Goal: Task Accomplishment & Management: Manage account settings

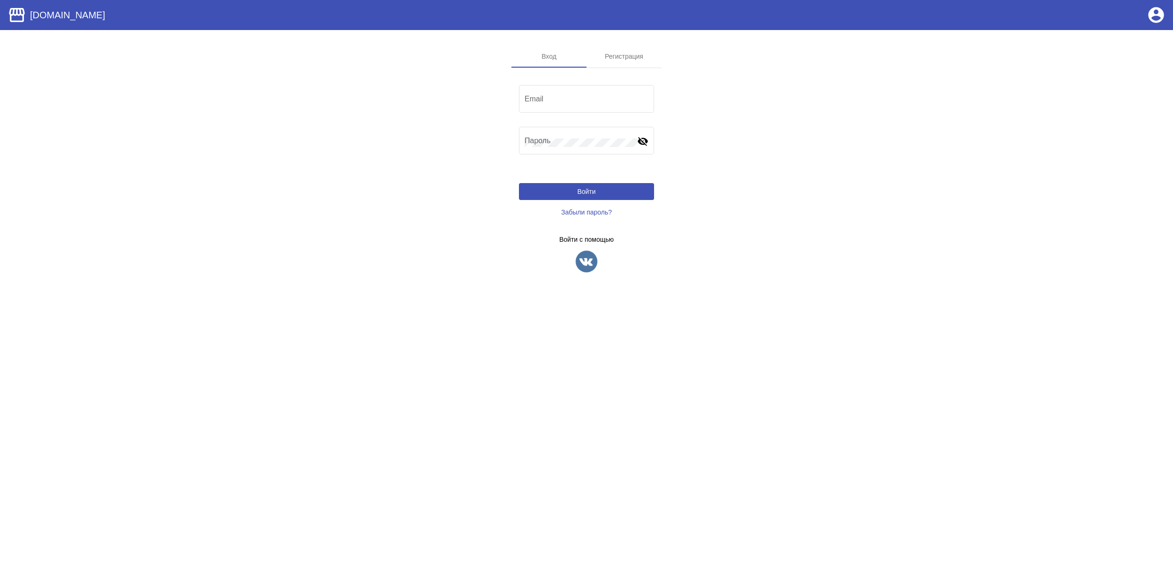
click at [594, 262] on img at bounding box center [586, 261] width 23 height 23
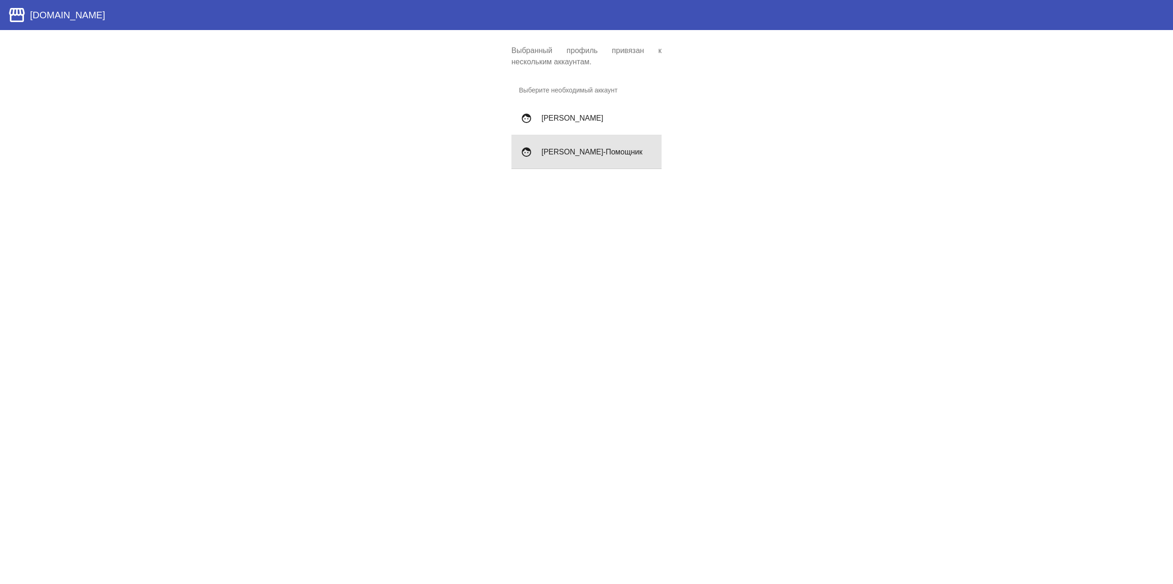
click at [610, 160] on div "face Алиса Сп-Помощник" at bounding box center [586, 152] width 150 height 34
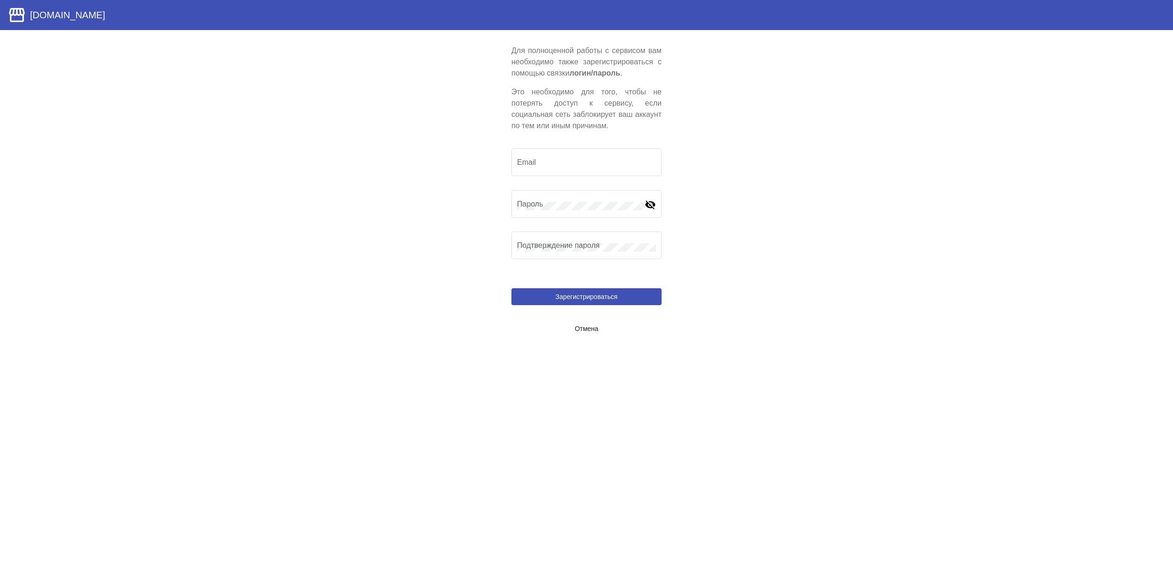
click at [586, 327] on span "Отмена" at bounding box center [586, 329] width 23 height 8
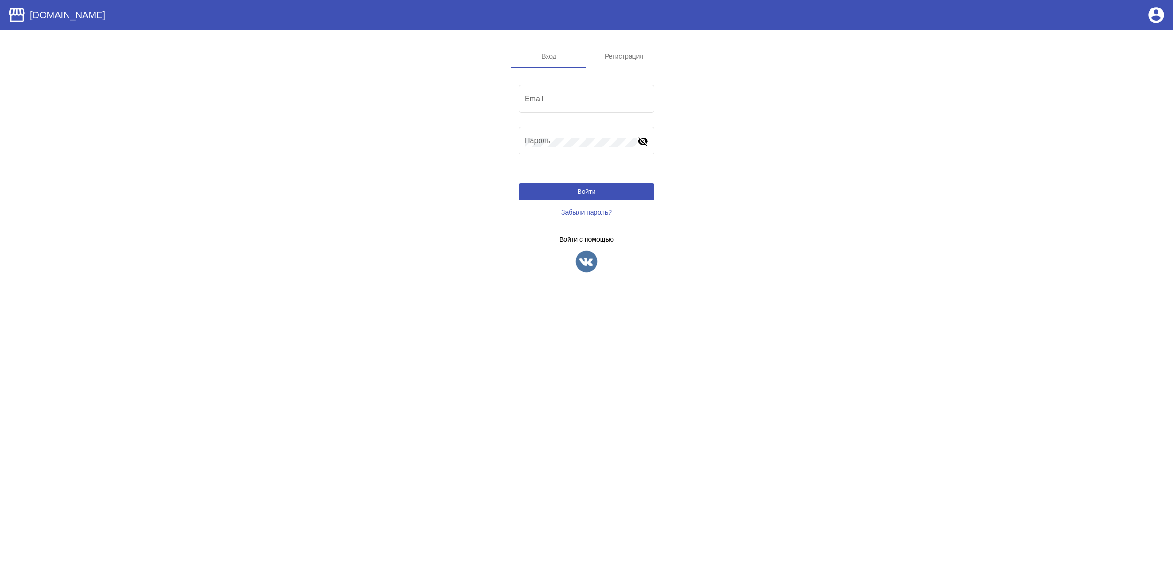
click at [586, 270] on img at bounding box center [586, 261] width 23 height 23
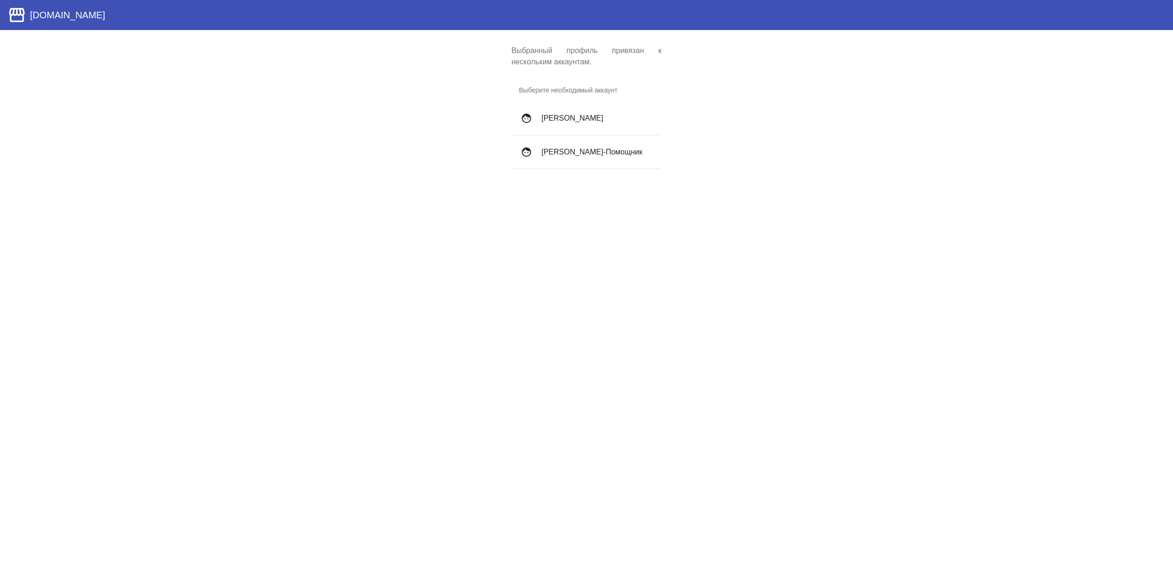
click at [576, 114] on h4 "Алиса Селезнёва" at bounding box center [597, 118] width 113 height 8
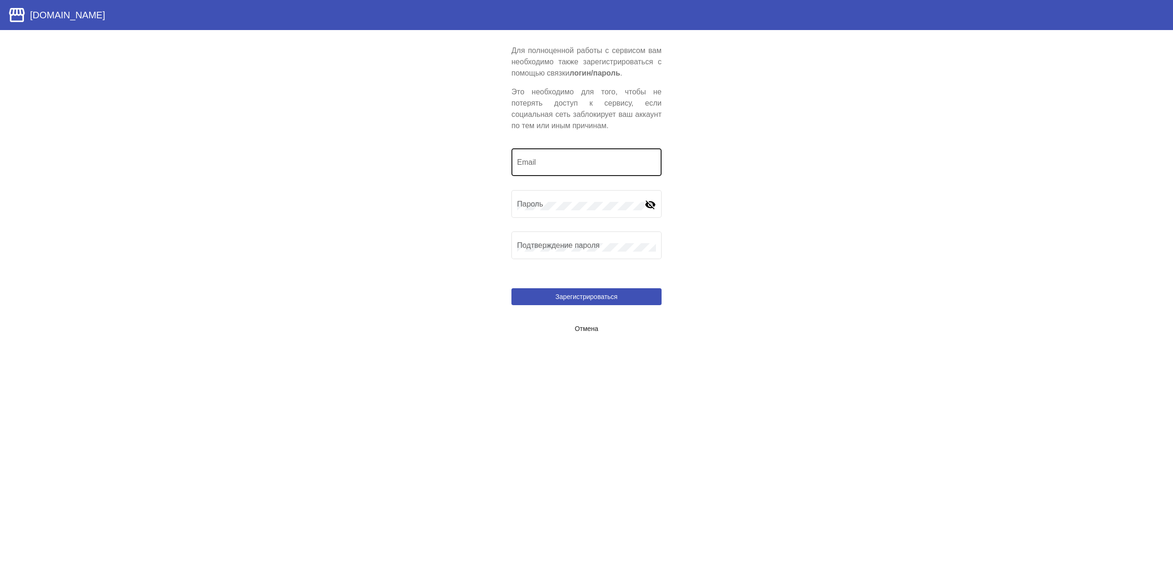
click at [544, 163] on input "Email" at bounding box center [586, 164] width 139 height 8
click at [556, 161] on input "atr4tiv@vk/com" at bounding box center [586, 164] width 139 height 8
click at [550, 188] on div "Пароль" at bounding box center [581, 203] width 128 height 30
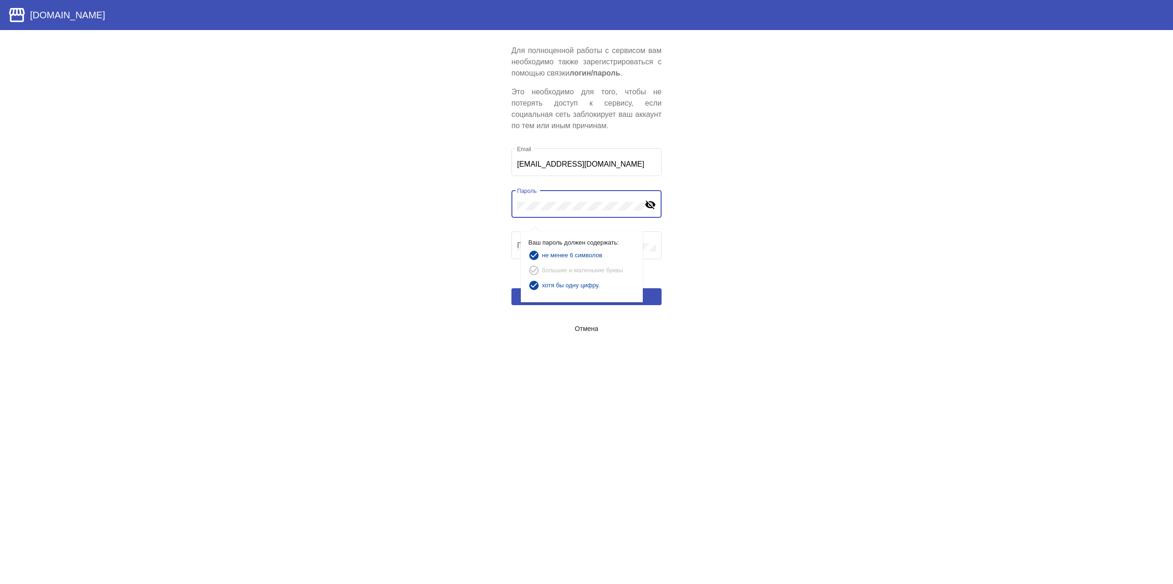
click at [731, 243] on app-user-locked "Для полноценной работы с сервисом вам необходимо также зарегистрироваться с пом…" at bounding box center [586, 191] width 1173 height 292
click at [700, 234] on app-user-locked "Для полноценной работы с сервисом вам необходимо также зарегистрироваться с пом…" at bounding box center [586, 191] width 1173 height 292
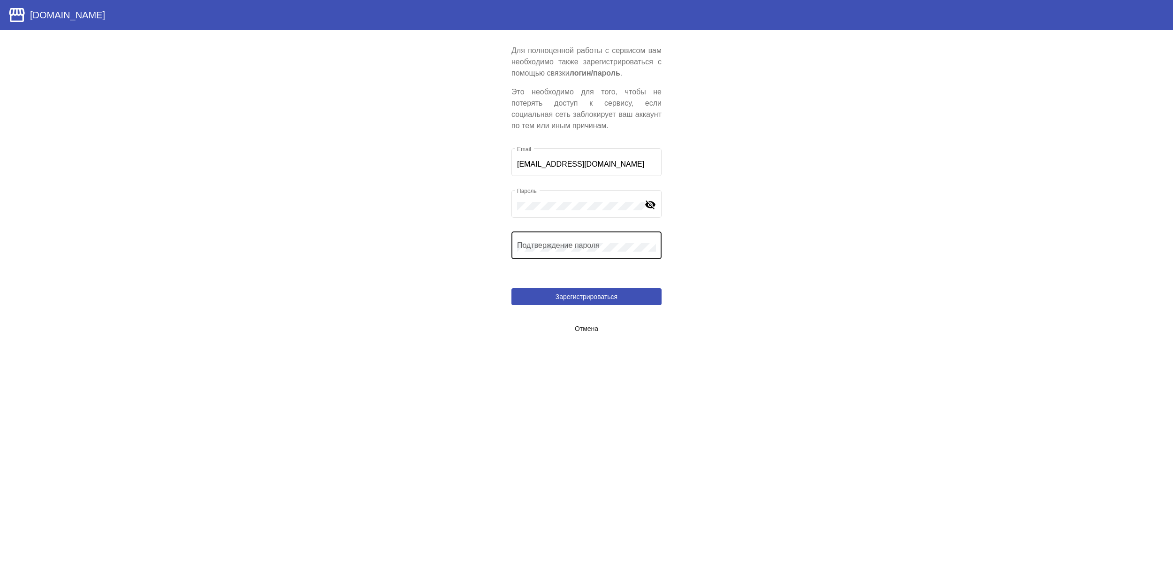
click at [584, 241] on div "Подтверждение пароля" at bounding box center [586, 244] width 139 height 30
click at [622, 299] on button "Зарегистрироваться" at bounding box center [586, 296] width 150 height 17
click at [649, 199] on mat-icon "visibility_off" at bounding box center [650, 203] width 11 height 11
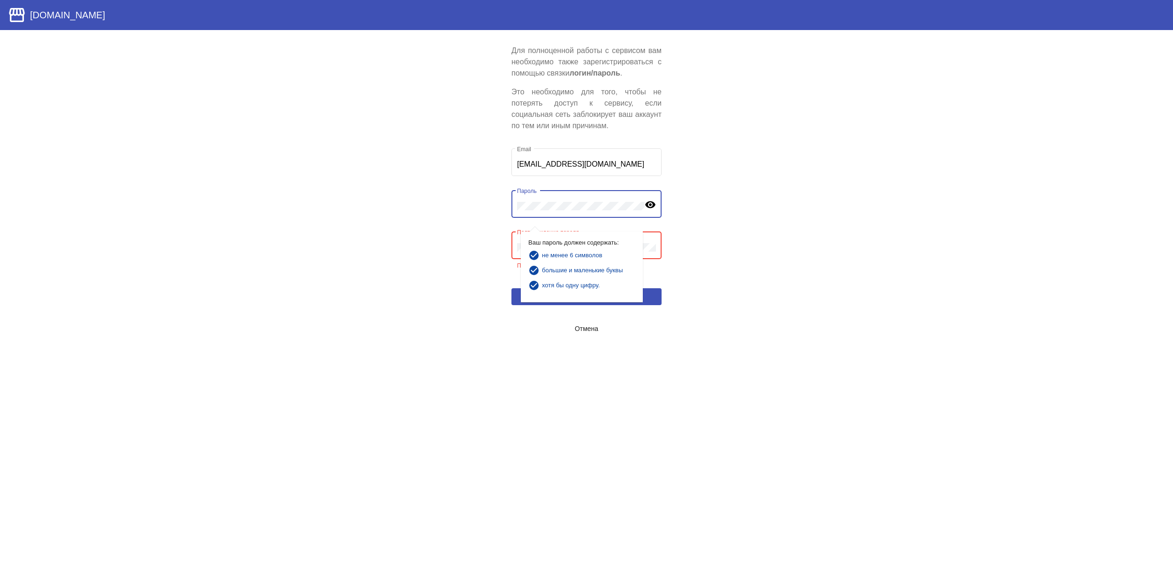
click at [647, 200] on mat-icon "visibility" at bounding box center [650, 203] width 11 height 11
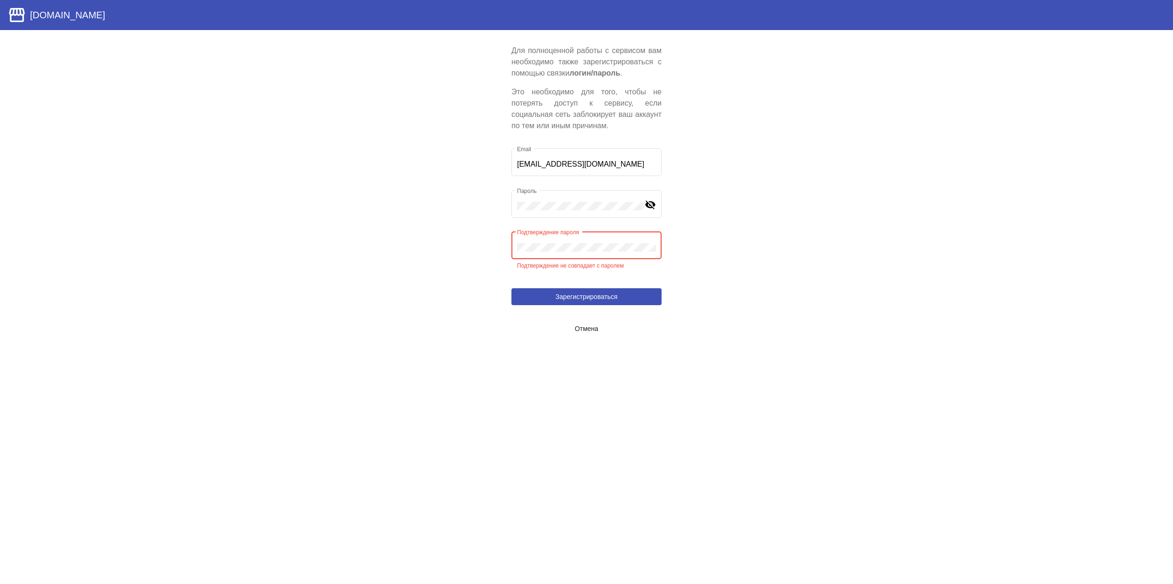
click at [742, 239] on app-user-locked "Для полноценной работы с сервисом вам необходимо также зарегистрироваться с пом…" at bounding box center [586, 191] width 1173 height 292
click at [587, 237] on div "Подтверждение пароля" at bounding box center [586, 244] width 139 height 30
click at [587, 238] on div "Подтверждение пароля" at bounding box center [586, 244] width 139 height 30
click at [618, 291] on button "Зарегистрироваться" at bounding box center [586, 296] width 150 height 17
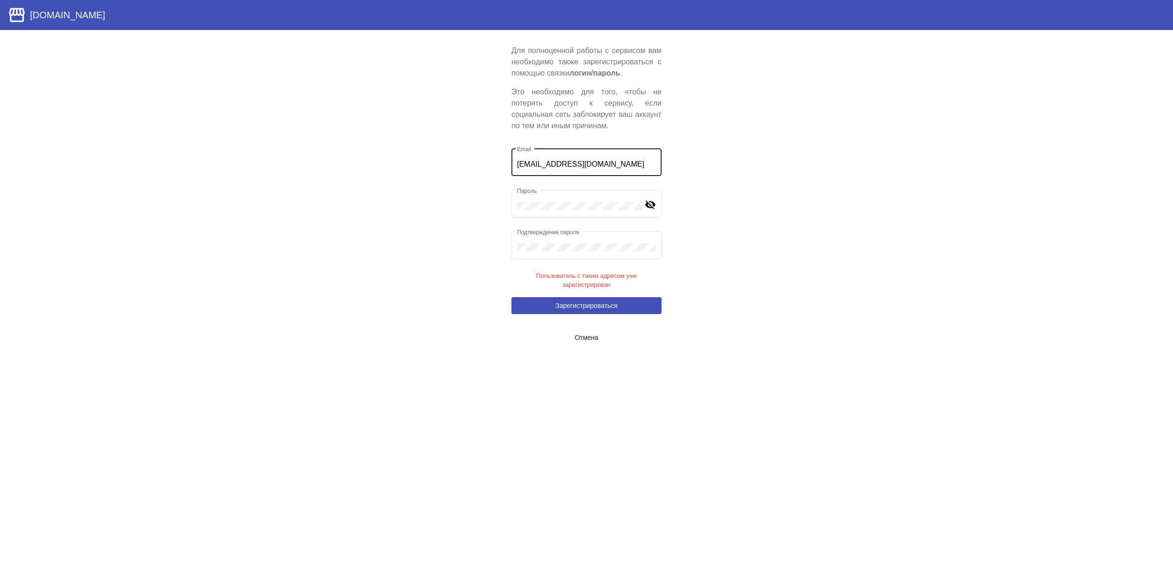
click at [572, 158] on div "[EMAIL_ADDRESS][DOMAIN_NAME] Email" at bounding box center [586, 161] width 139 height 30
click at [592, 166] on input "[EMAIL_ADDRESS][DOMAIN_NAME]" at bounding box center [586, 164] width 139 height 8
paste input "rtur.sadykov@vzakupke"
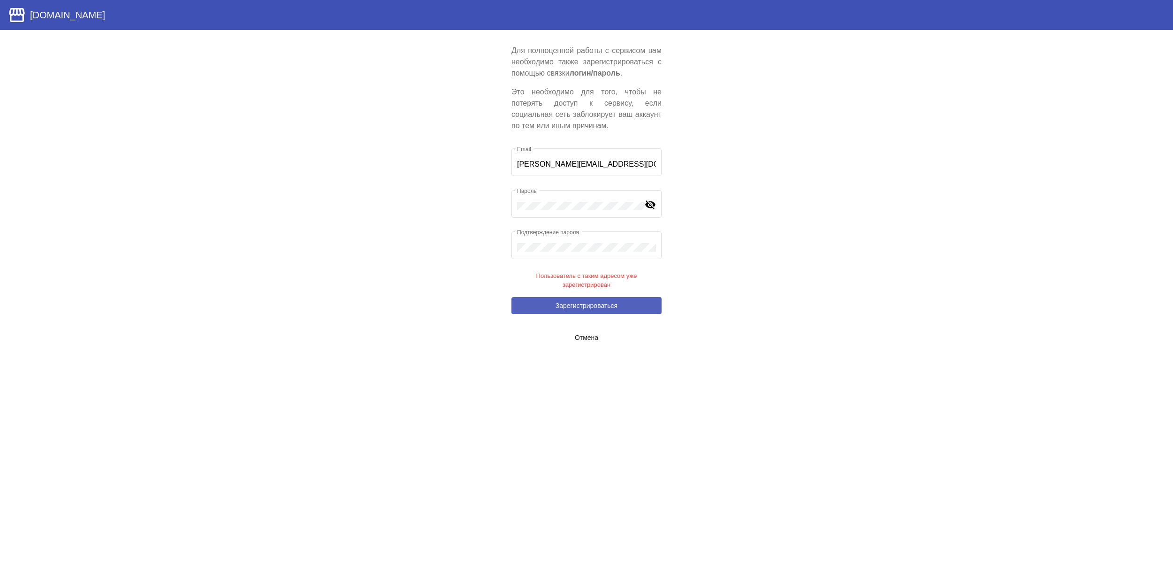
click at [615, 307] on span "Зарегистрироваться" at bounding box center [587, 306] width 62 height 8
click at [620, 306] on button "Зарегистрироваться" at bounding box center [586, 305] width 150 height 17
click at [603, 166] on input "[PERSON_NAME][EMAIL_ADDRESS][DOMAIN_NAME]" at bounding box center [586, 164] width 139 height 8
paste input "tr4tiv@vk"
click at [625, 308] on button "Зарегистрироваться" at bounding box center [586, 305] width 150 height 17
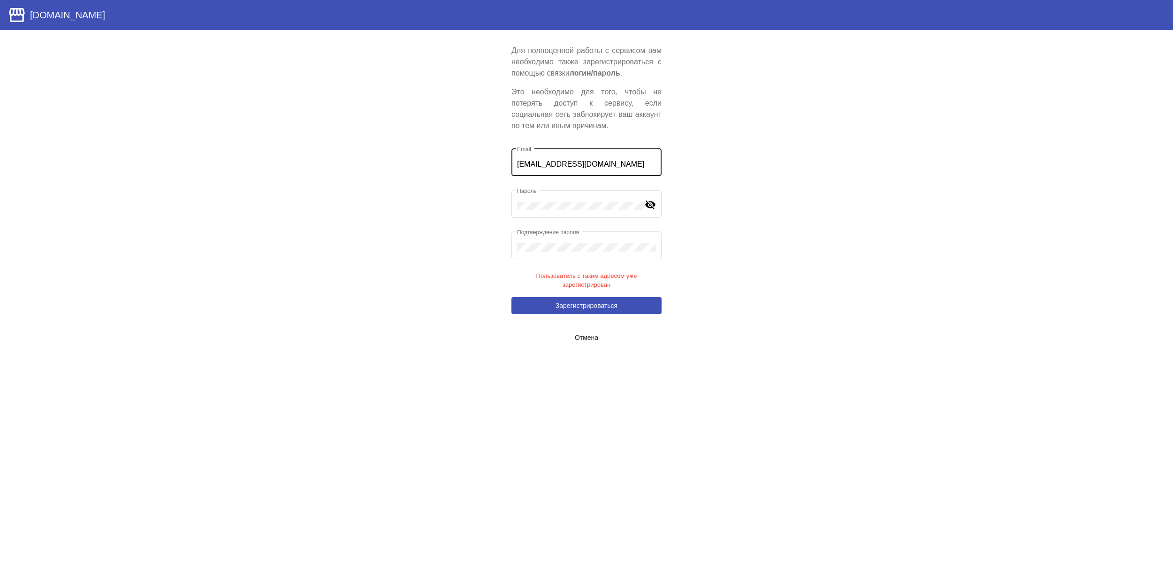
click at [586, 162] on input "[EMAIL_ADDRESS][DOMAIN_NAME]" at bounding box center [586, 164] width 139 height 8
paste input "[EMAIL_ADDRESS][DOMAIN_NAME]"
type input "[EMAIL_ADDRESS][DOMAIN_NAME]"
click at [812, 208] on app-user-locked "Для полноценной работы с сервисом вам необходимо также зарегистрироваться с пом…" at bounding box center [586, 195] width 1173 height 301
click at [622, 302] on button "Зарегистрироваться" at bounding box center [586, 305] width 150 height 17
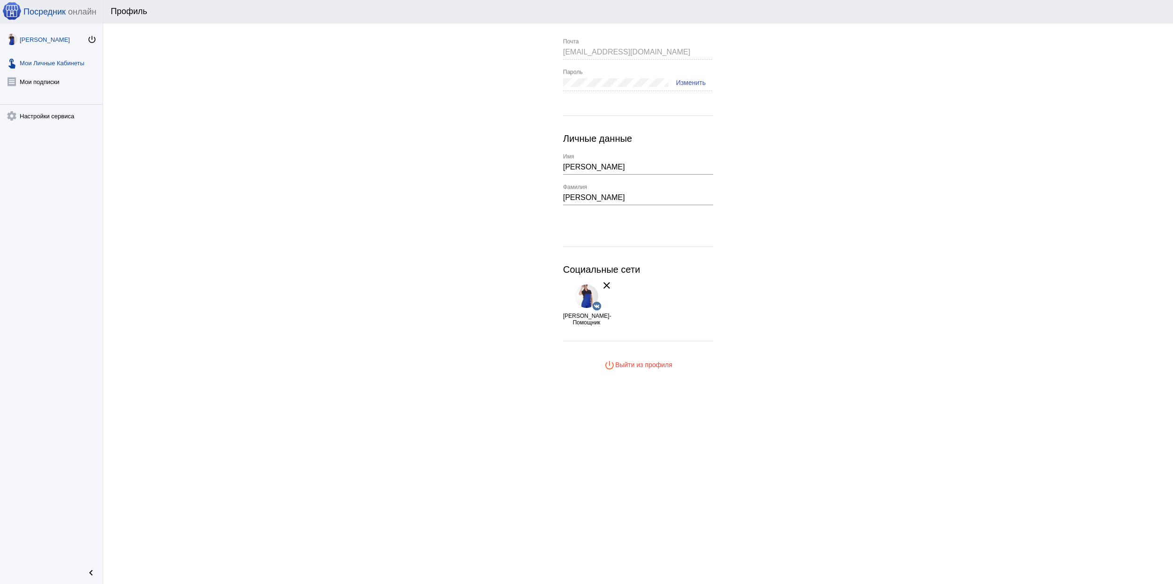
click at [49, 62] on link "touch_app Мои Личные Кабинеты" at bounding box center [51, 61] width 103 height 19
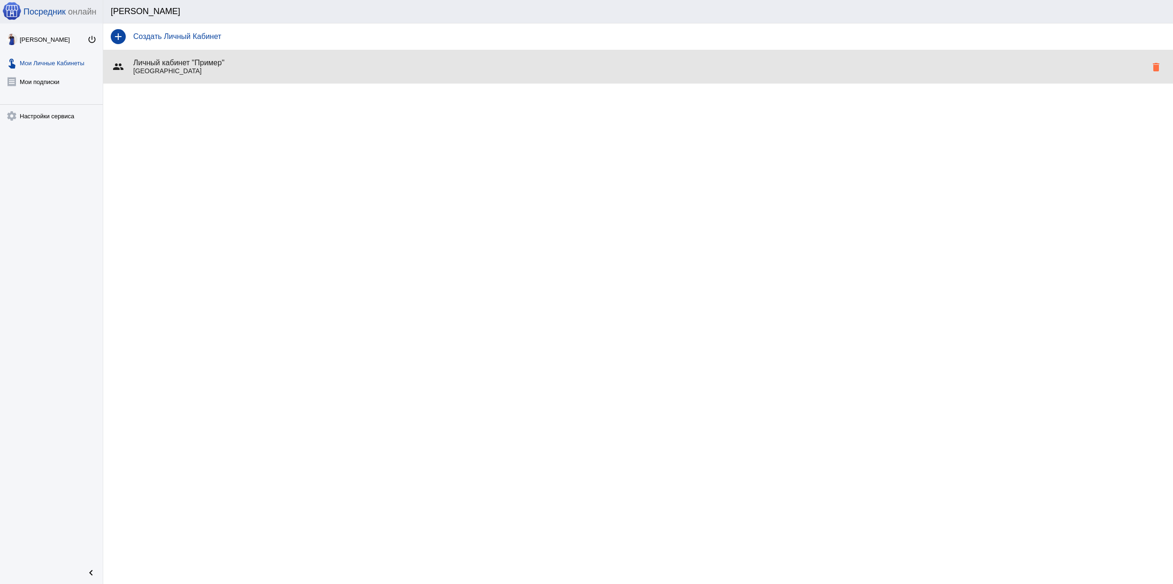
click at [217, 73] on p "[GEOGRAPHIC_DATA]" at bounding box center [639, 71] width 1013 height 8
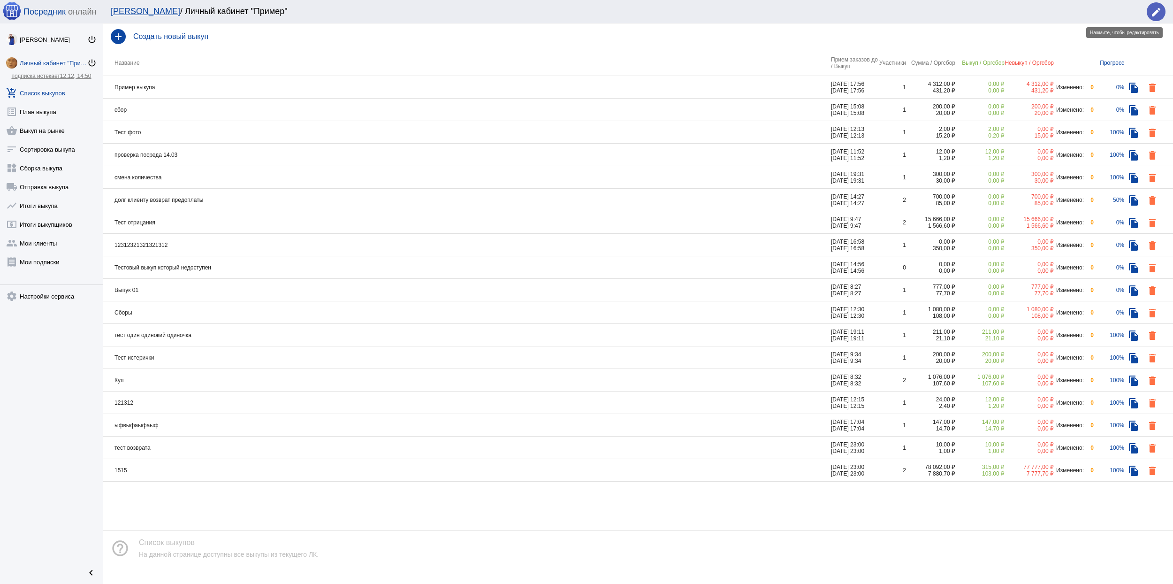
click at [1153, 9] on mat-icon "edit" at bounding box center [1155, 12] width 11 height 11
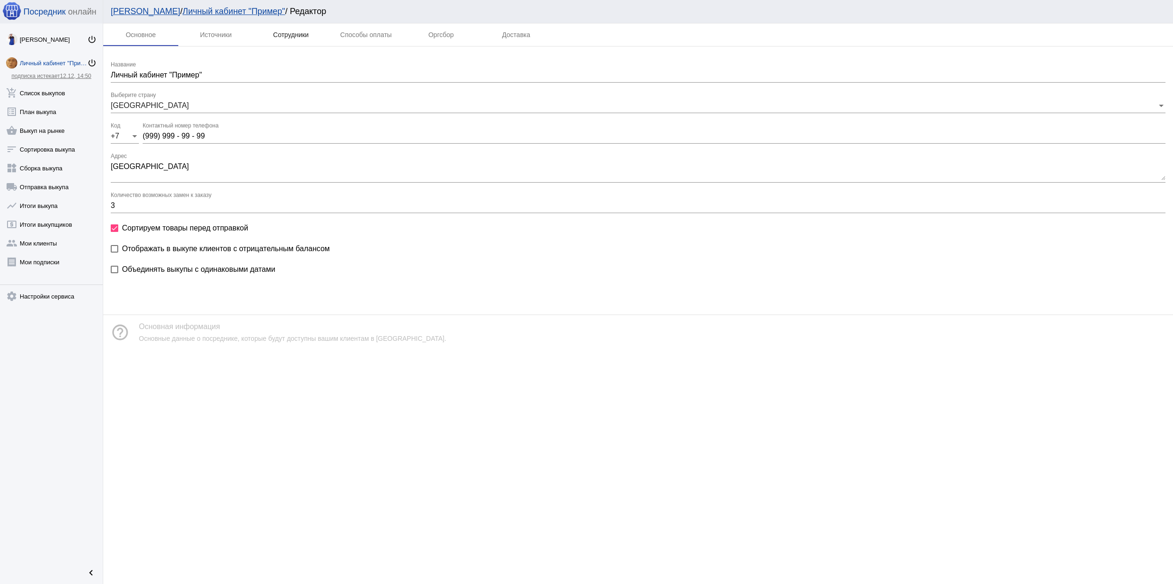
click at [276, 34] on div "Сотрудники" at bounding box center [291, 35] width 36 height 8
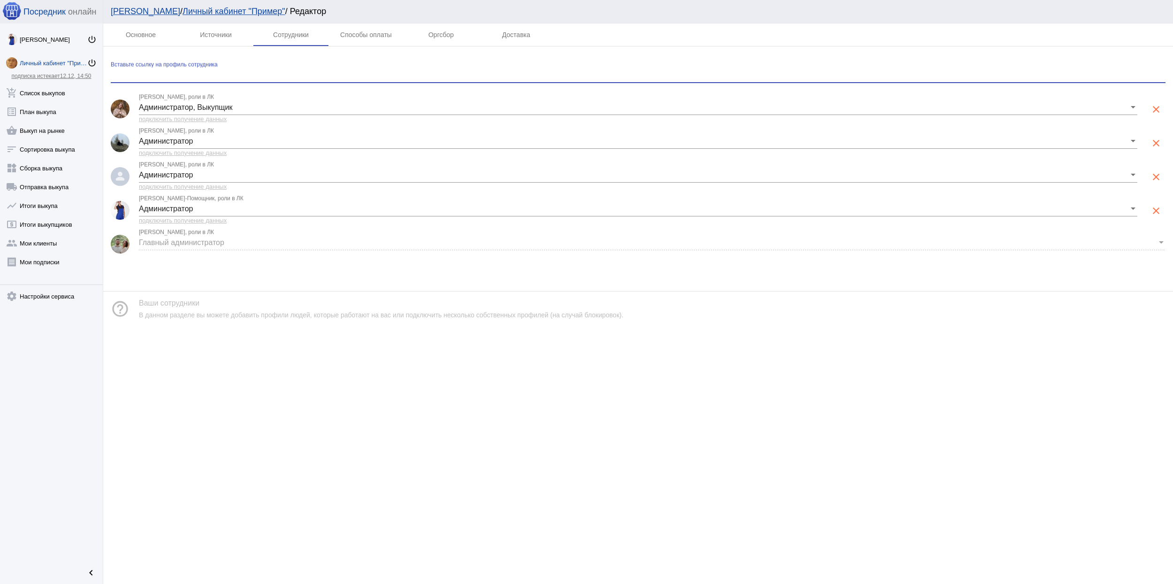
click at [205, 72] on input "Вставьте ссылку на профиль сотрудника" at bounding box center [638, 75] width 1055 height 8
click at [181, 76] on input "Вставьте ссылку на профиль сотрудника" at bounding box center [638, 75] width 1055 height 8
paste input "https://vk.com/katkova_kris"
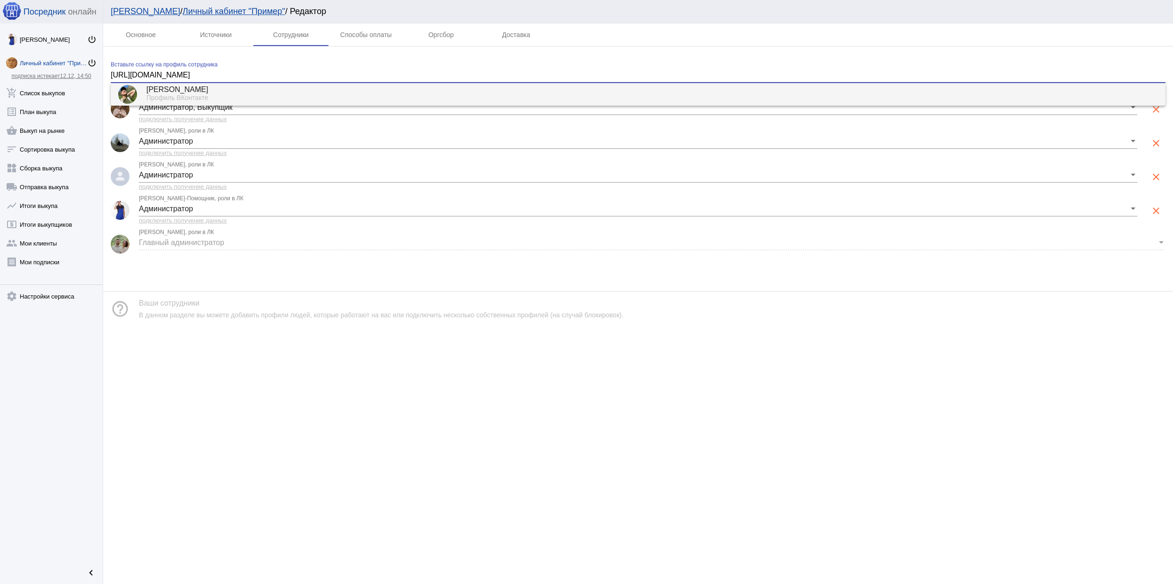
type input "https://vk.com/katkova_kris"
click at [209, 92] on div "Кристина Каткова" at bounding box center [652, 90] width 1012 height 8
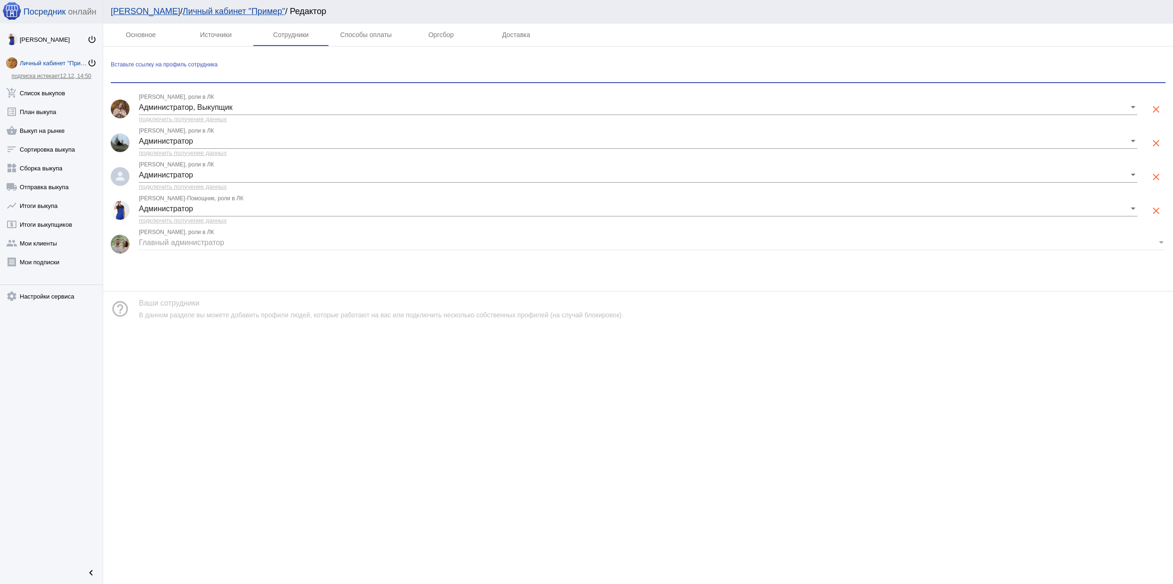
click at [202, 69] on div "Вставьте ссылку на профиль сотрудника" at bounding box center [638, 71] width 1055 height 21
click at [201, 77] on input "Вставьте ссылку на профиль сотрудника" at bounding box center [638, 75] width 1055 height 8
paste input "https://vk.com/katkova_kris"
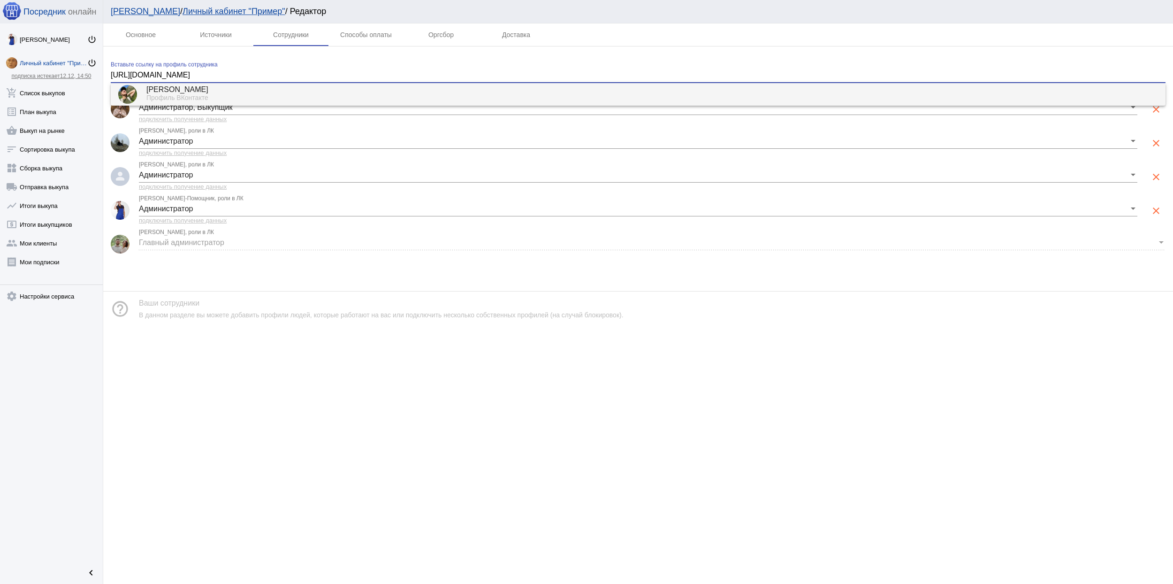
type input "https://vk.com/katkova_kris"
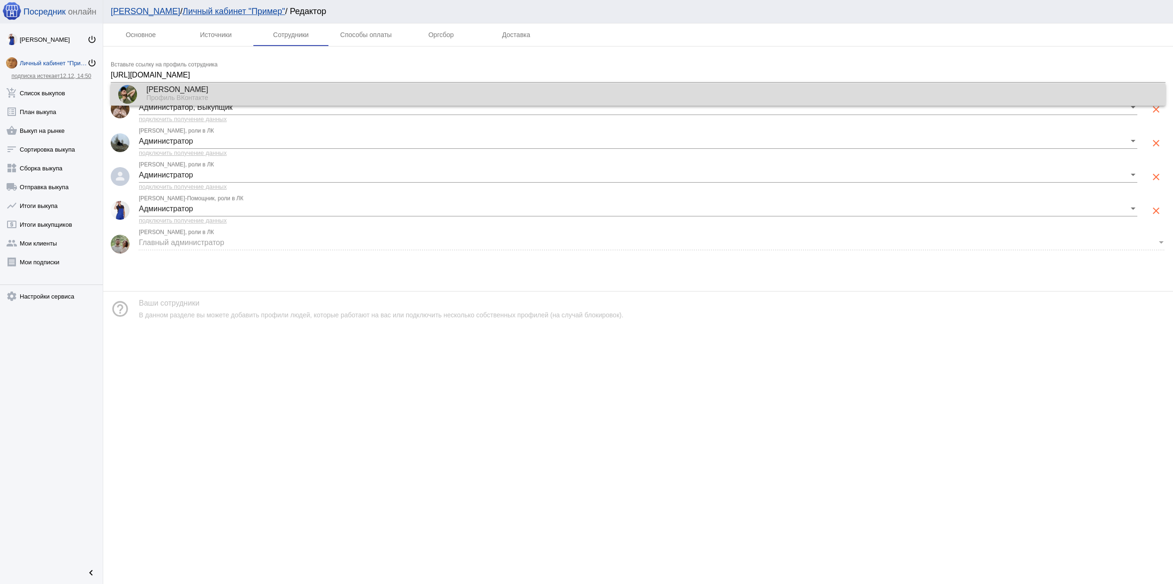
click at [220, 91] on div "Кристина Каткова" at bounding box center [652, 90] width 1012 height 8
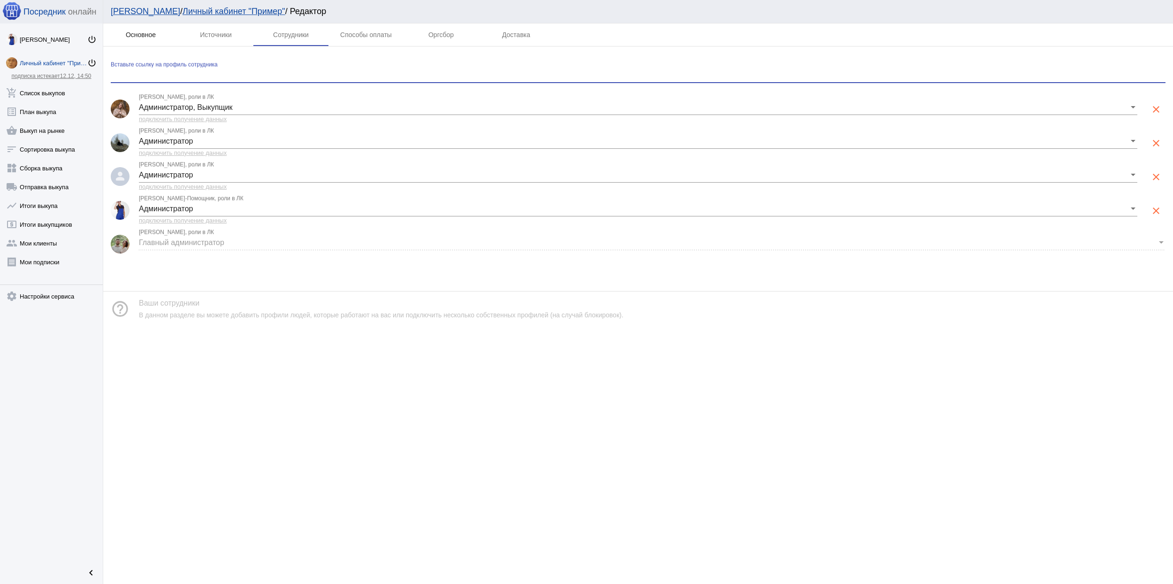
click at [141, 29] on div "Основное" at bounding box center [140, 34] width 75 height 23
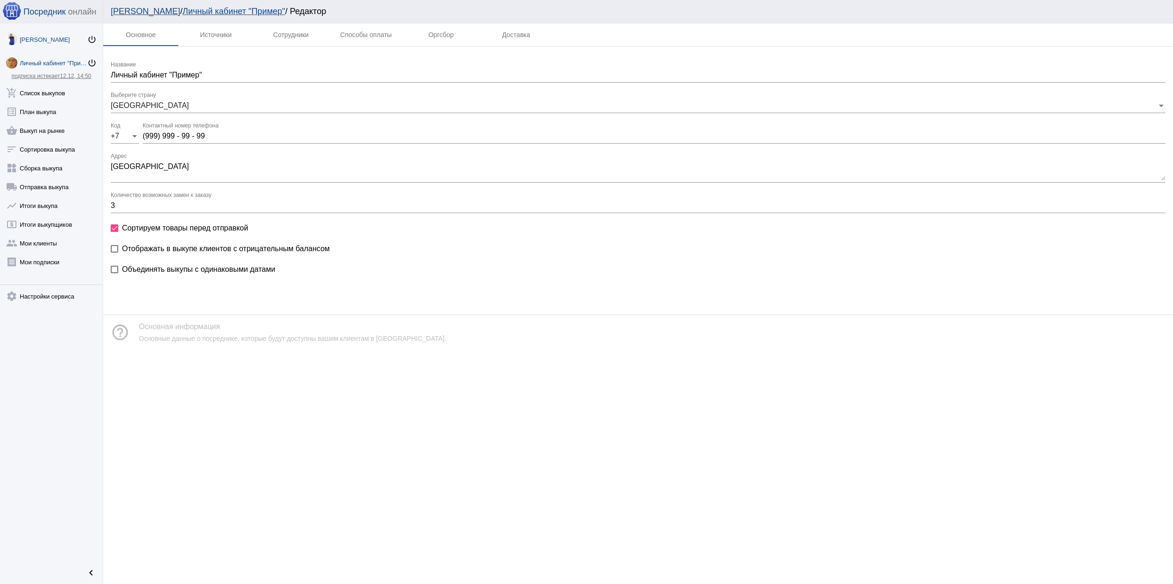
click at [40, 38] on div "Алиса Селезнёва" at bounding box center [54, 39] width 68 height 7
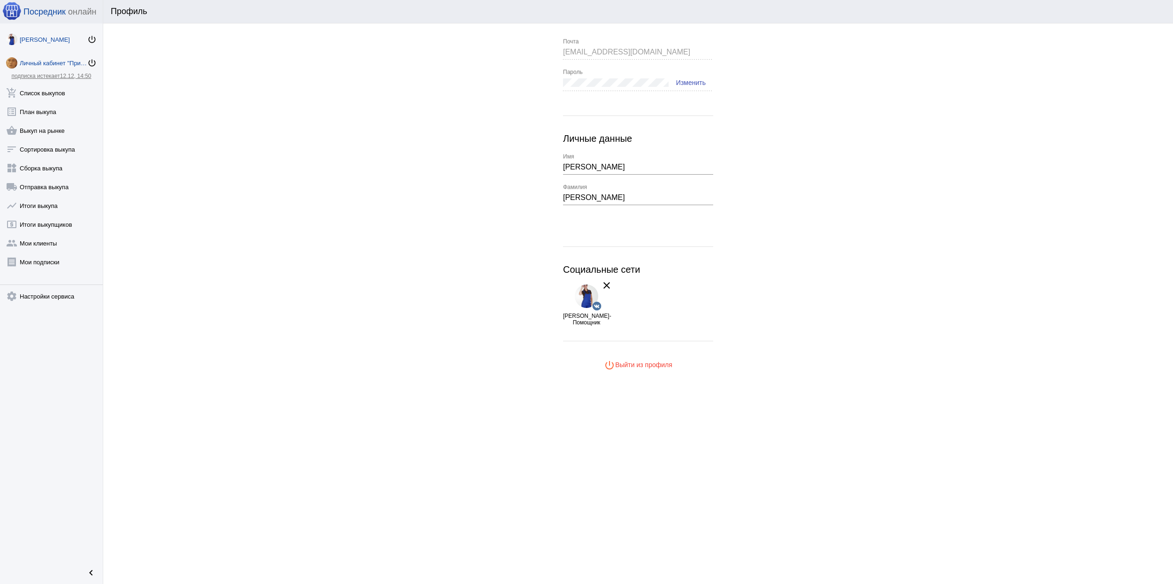
click at [40, 63] on div "Личный кабинет "Пример"" at bounding box center [54, 63] width 68 height 7
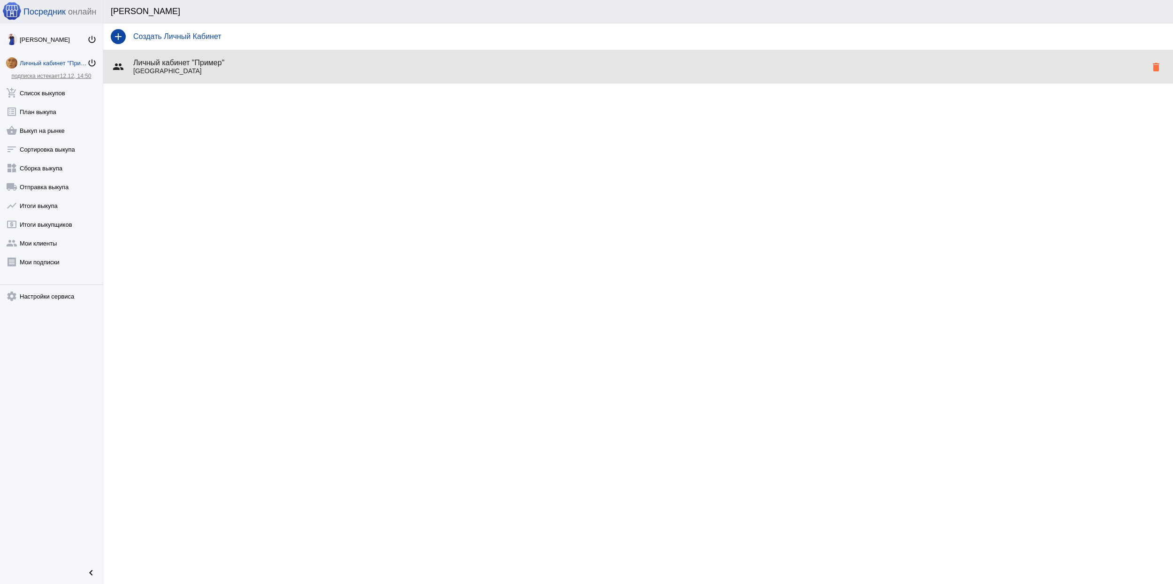
click at [736, 69] on p "Россия" at bounding box center [639, 71] width 1013 height 8
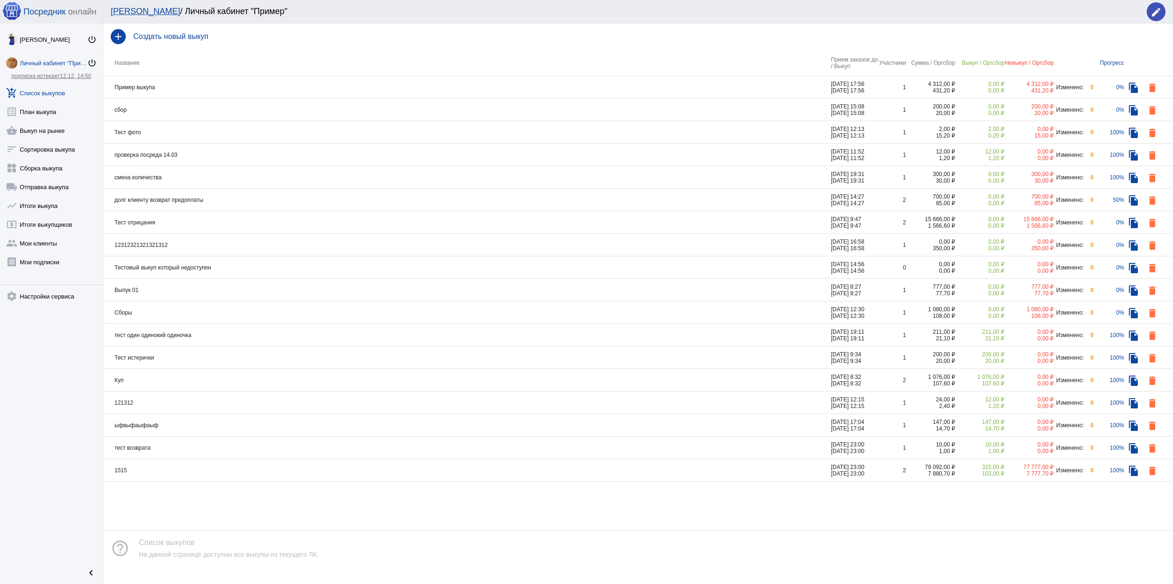
click at [1155, 12] on mat-icon "edit" at bounding box center [1155, 12] width 11 height 11
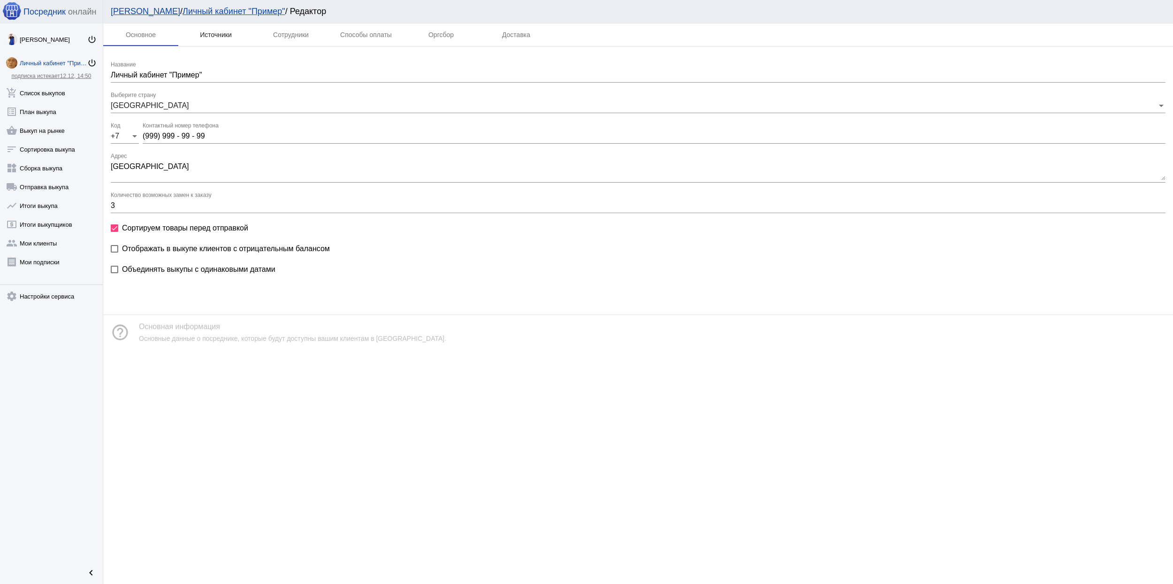
click at [209, 27] on div "Источники" at bounding box center [215, 34] width 75 height 23
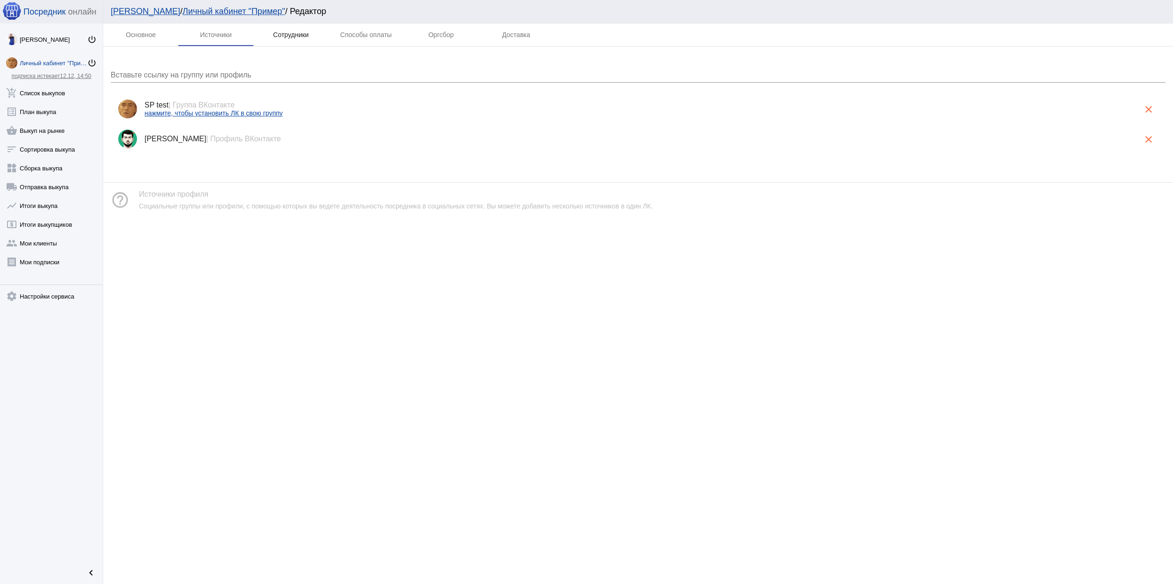
click at [289, 30] on div "Сотрудники" at bounding box center [290, 34] width 75 height 23
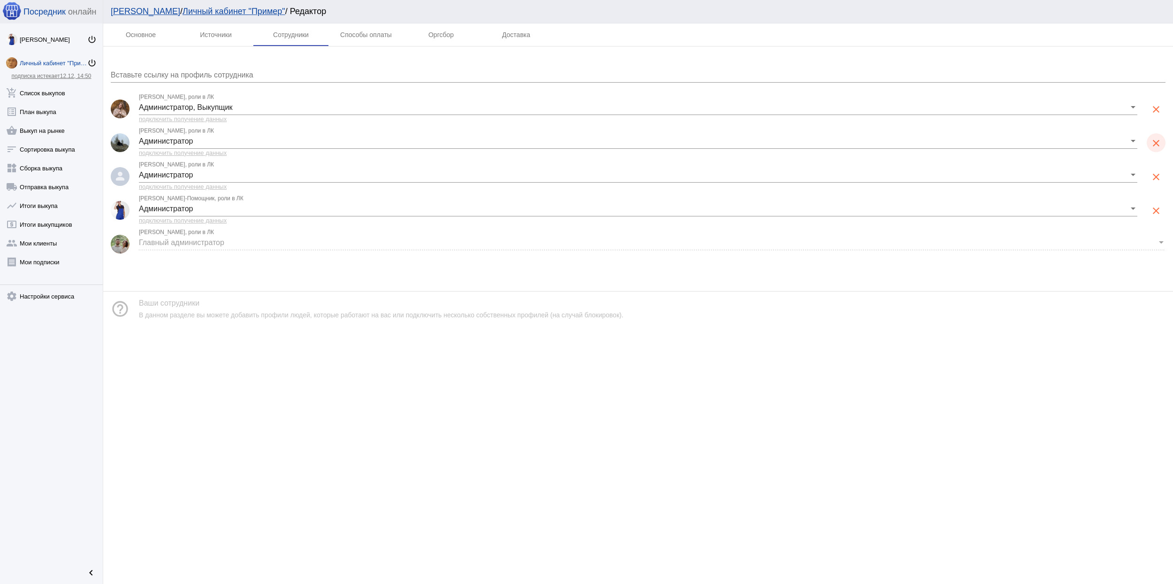
click at [1156, 140] on mat-icon "clear" at bounding box center [1155, 142] width 11 height 11
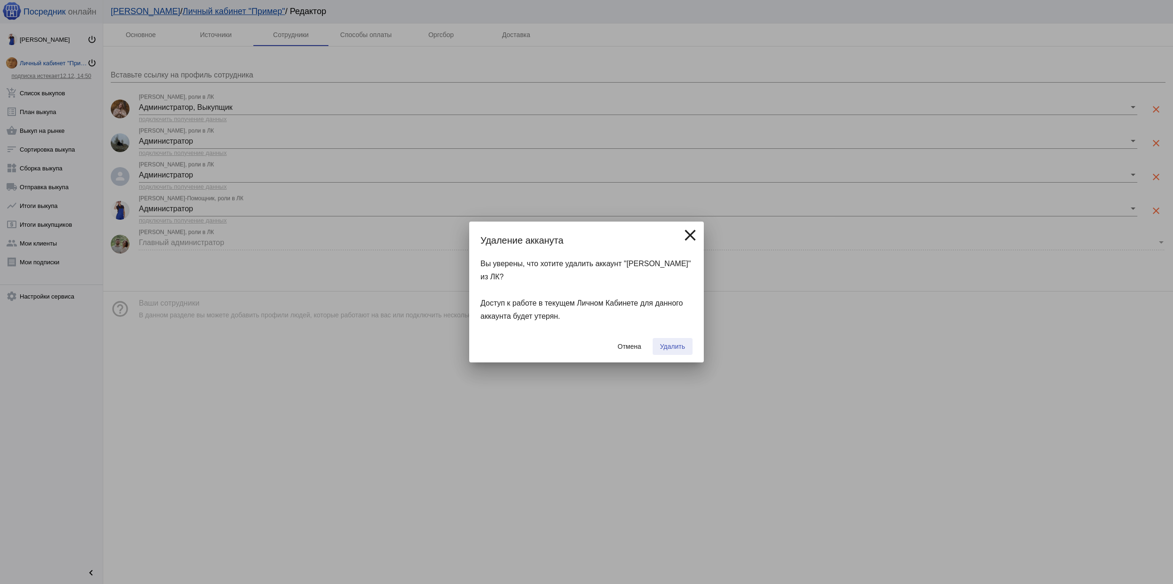
click at [663, 343] on span "Удалить" at bounding box center [672, 347] width 25 height 8
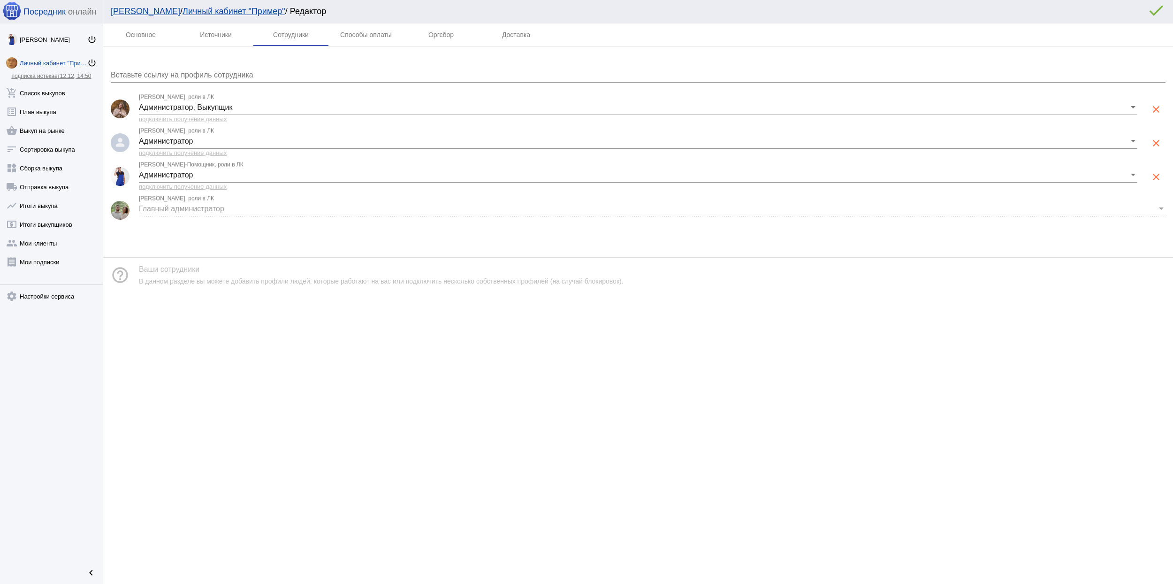
click at [193, 74] on input "Вставьте ссылку на профиль сотрудника" at bounding box center [638, 75] width 1055 height 8
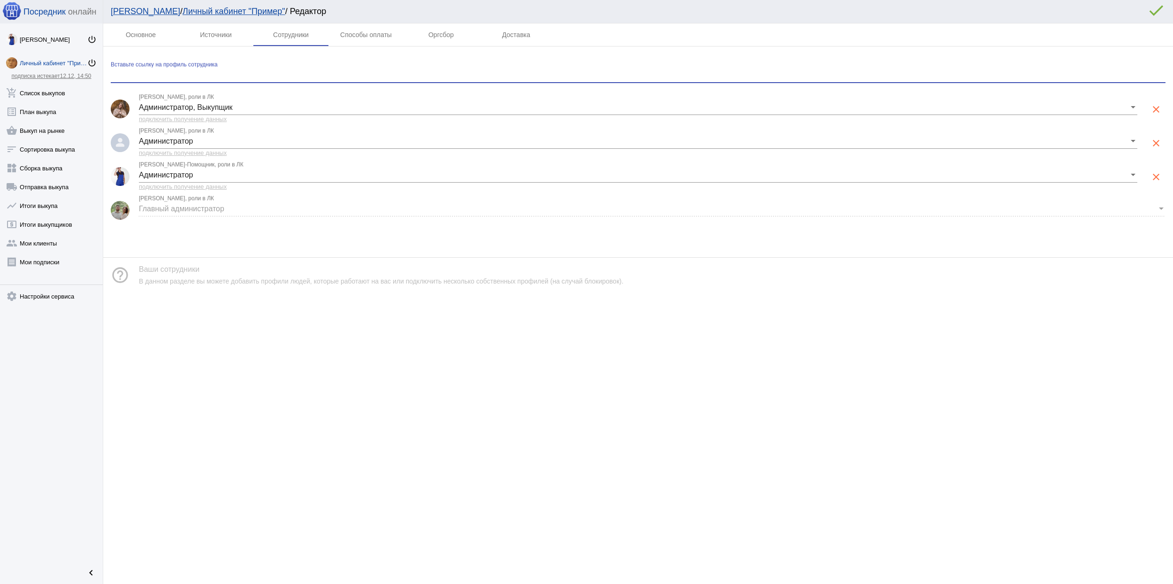
paste input "https://vk.com/katkova_kris"
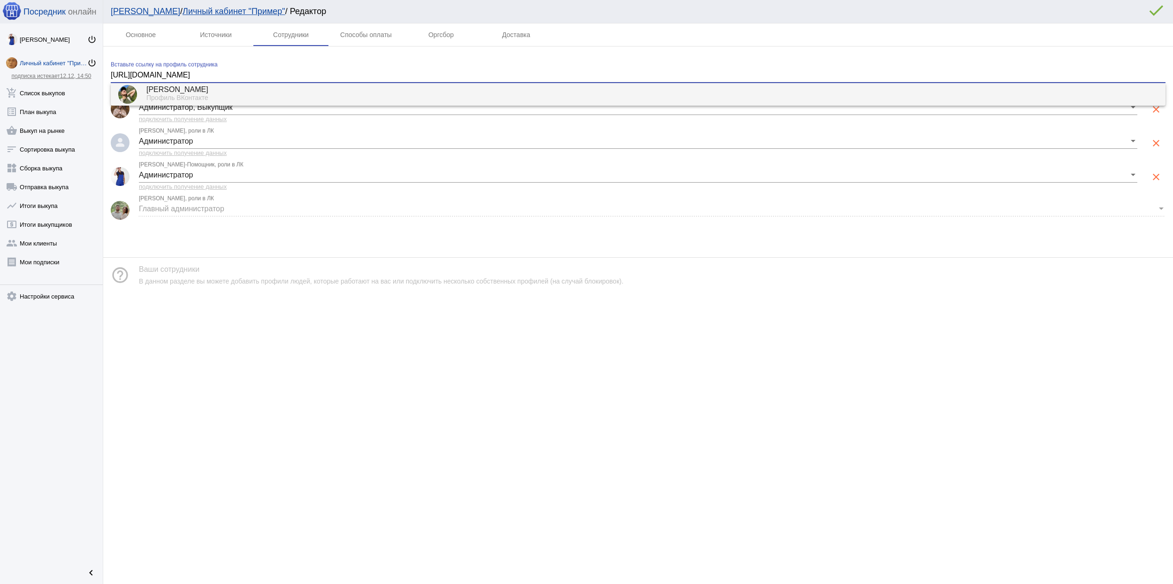
type input "https://vk.com/katkova_kris"
click at [206, 91] on div "Кристина Каткова" at bounding box center [652, 90] width 1012 height 8
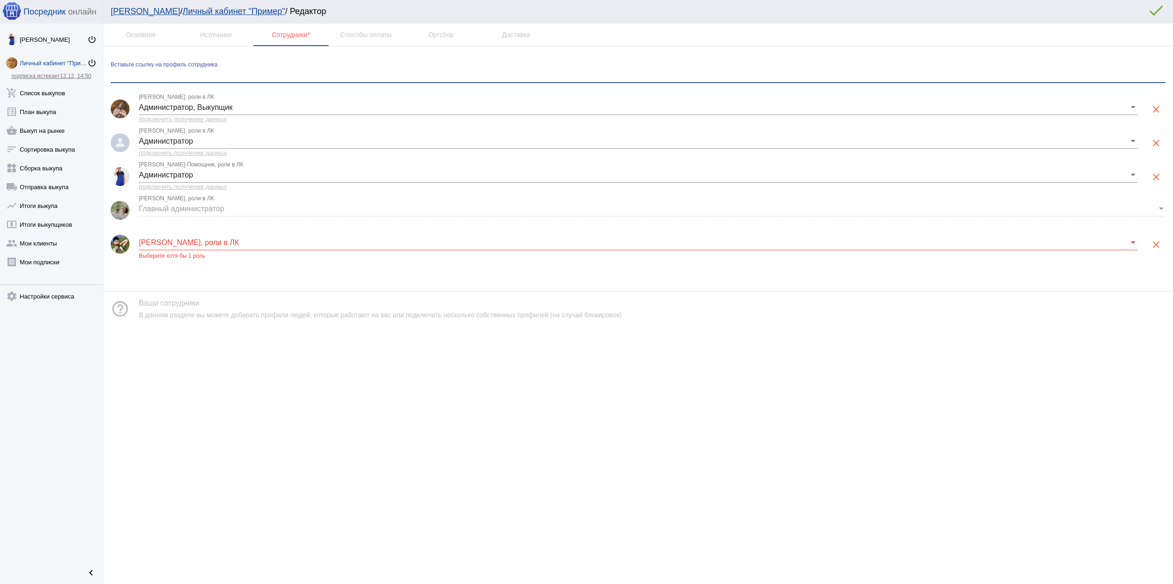
click at [201, 241] on span at bounding box center [634, 242] width 990 height 8
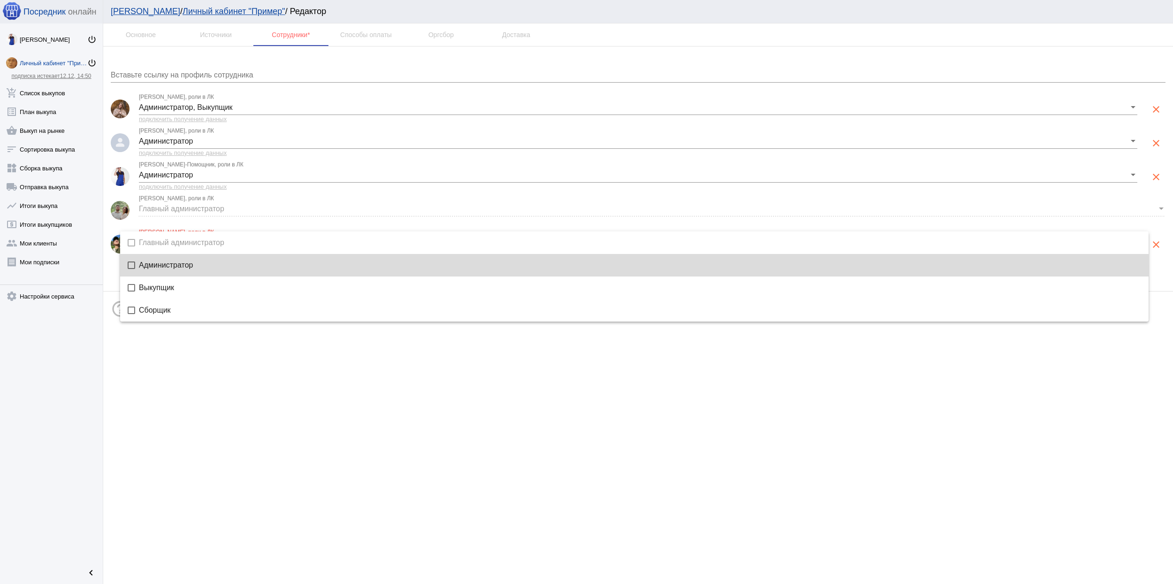
click at [184, 268] on span "Администратор" at bounding box center [640, 265] width 1002 height 8
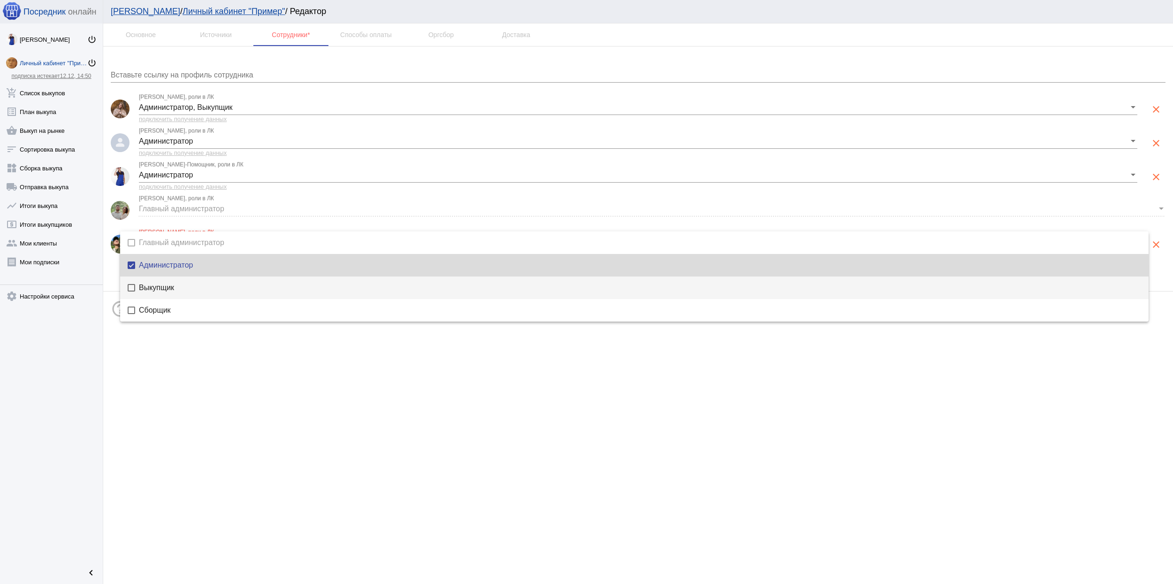
click at [175, 291] on span "Выкупщик" at bounding box center [640, 288] width 1002 height 8
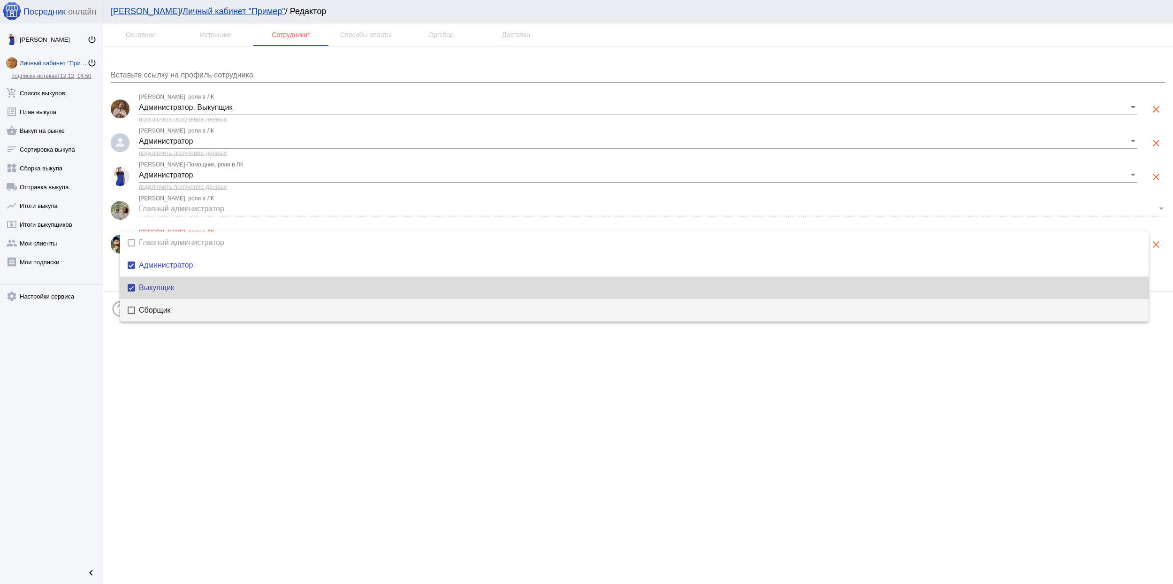
click at [168, 312] on span "Сборщик" at bounding box center [640, 310] width 1002 height 8
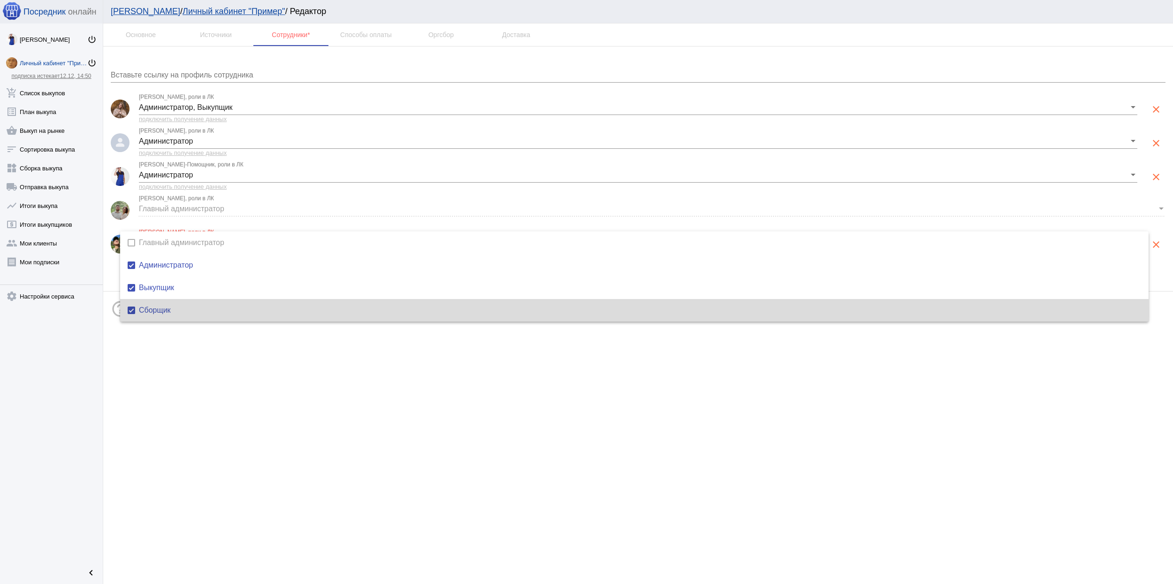
click at [432, 391] on div at bounding box center [586, 292] width 1173 height 584
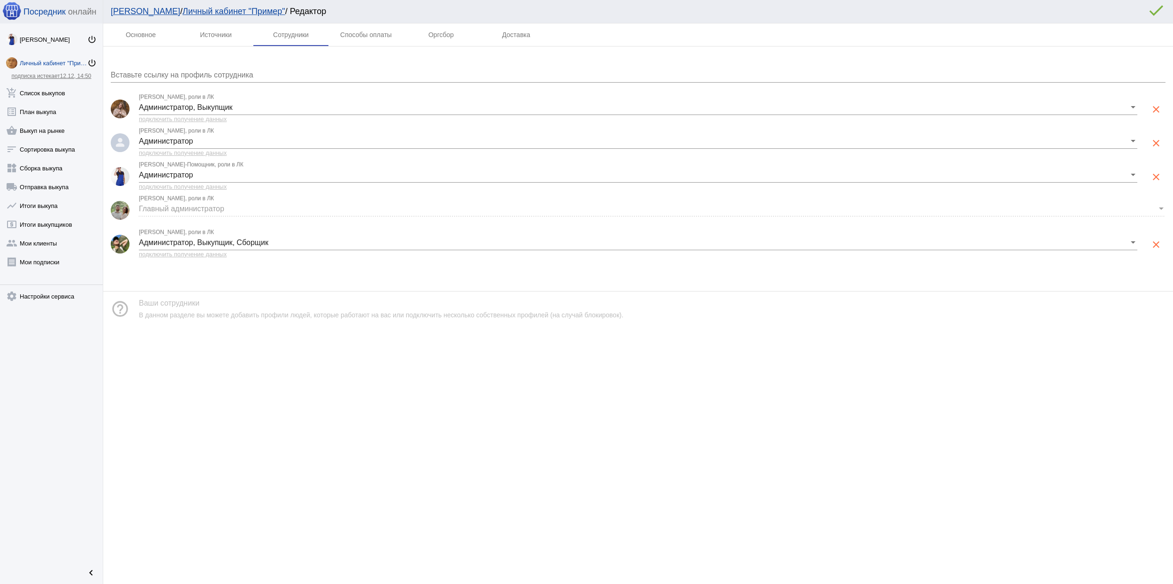
click at [620, 325] on div "help_outline Ваши сотрудники В данном разделе вы можете добавить профили людей,…" at bounding box center [638, 308] width 1070 height 35
